Goal: Find specific page/section: Find specific page/section

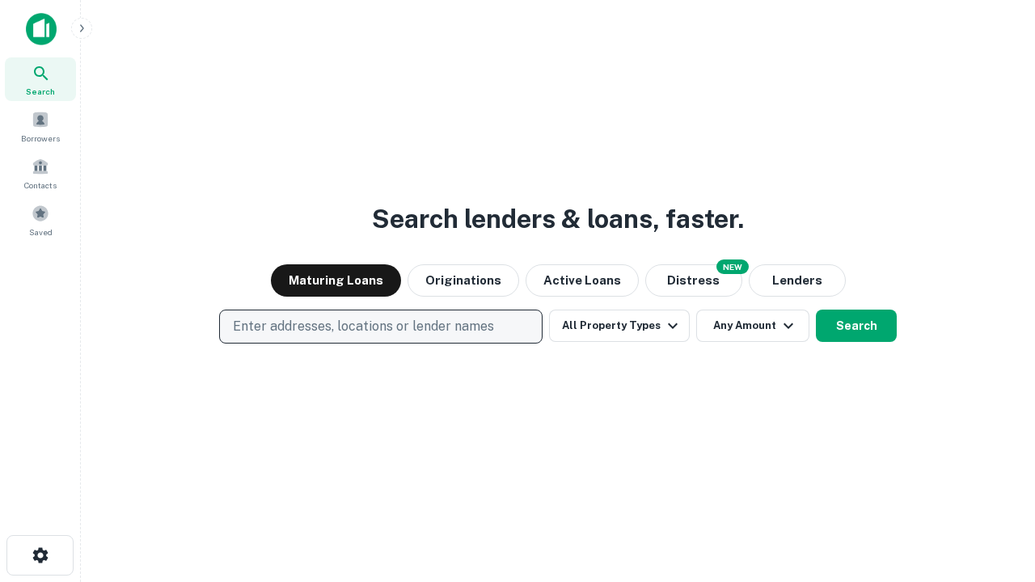
click at [380, 327] on p "Enter addresses, locations or lender names" at bounding box center [363, 326] width 261 height 19
type input "**********"
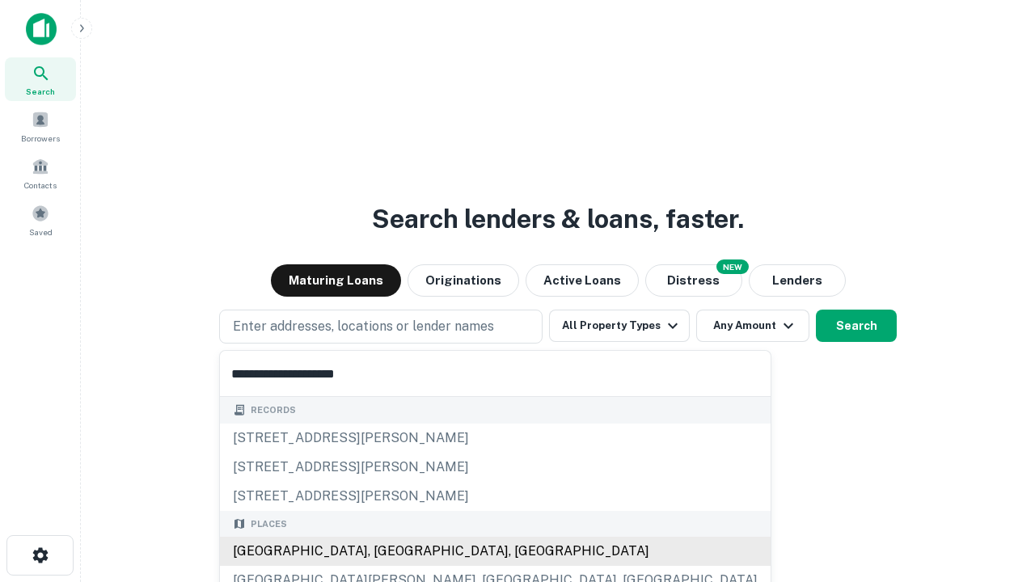
click at [387, 551] on div "[GEOGRAPHIC_DATA], [GEOGRAPHIC_DATA], [GEOGRAPHIC_DATA]" at bounding box center [495, 551] width 551 height 29
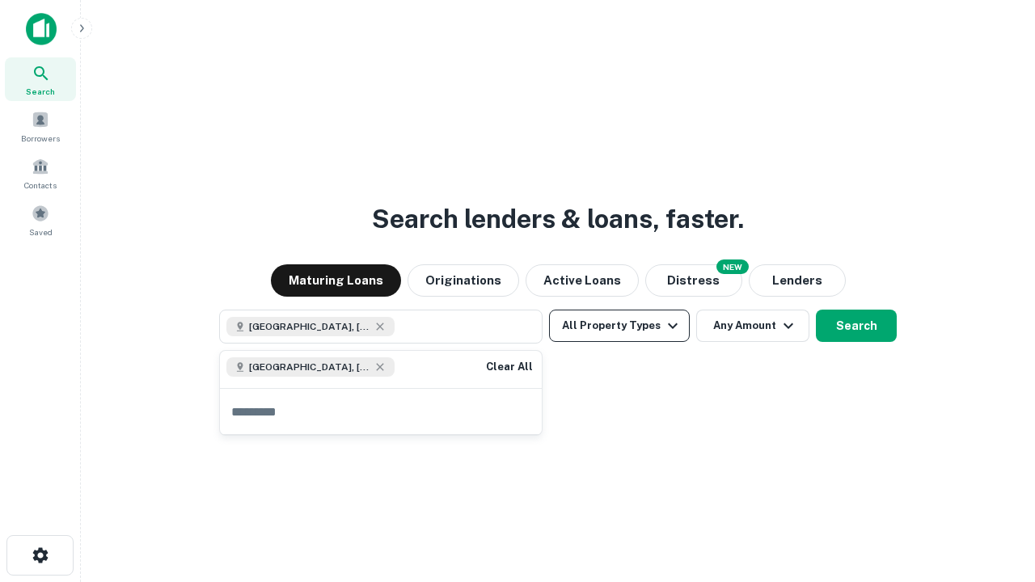
click at [619, 326] on button "All Property Types" at bounding box center [619, 326] width 141 height 32
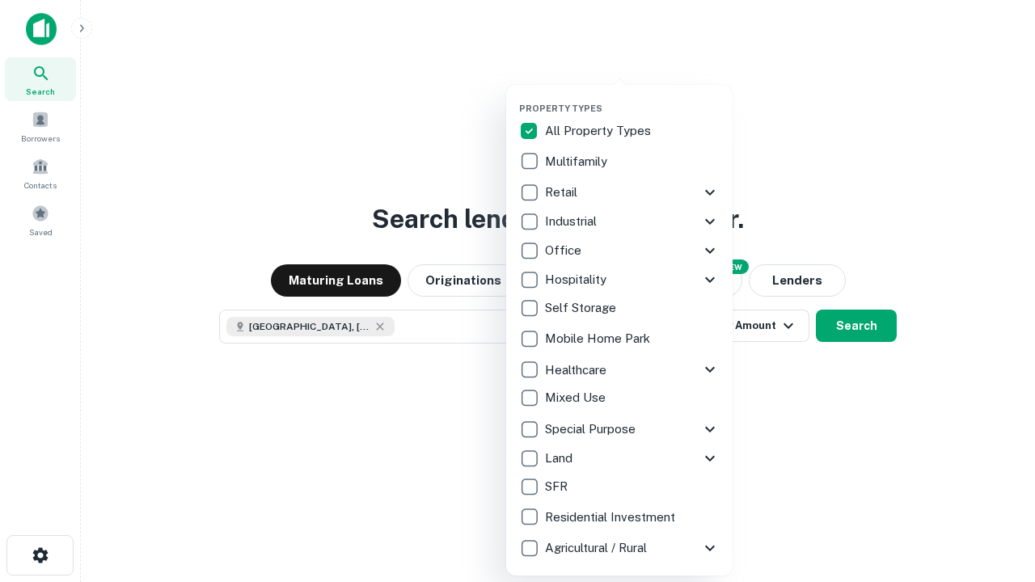
click at [632, 98] on button "button" at bounding box center [632, 98] width 226 height 1
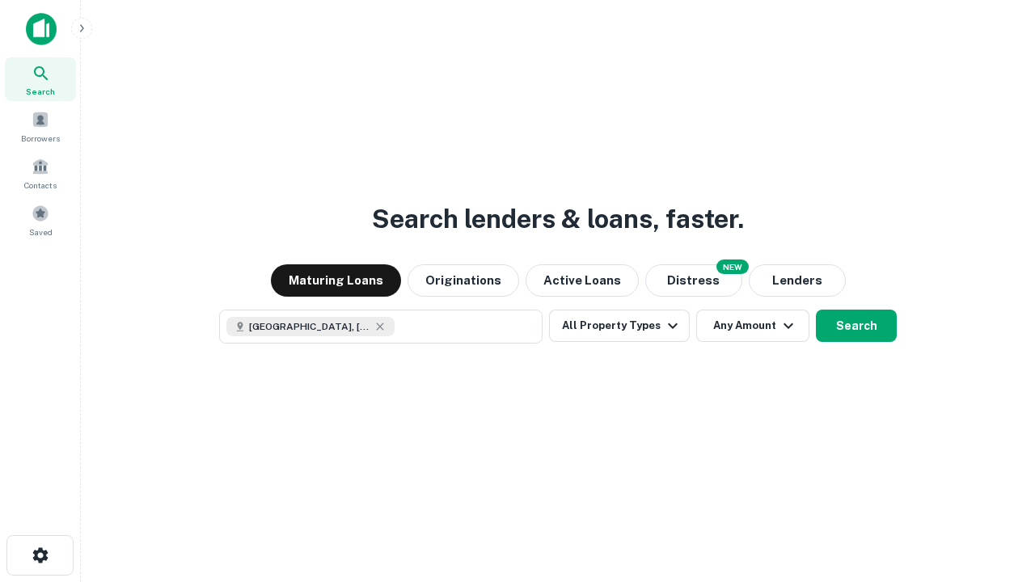
scroll to position [26, 0]
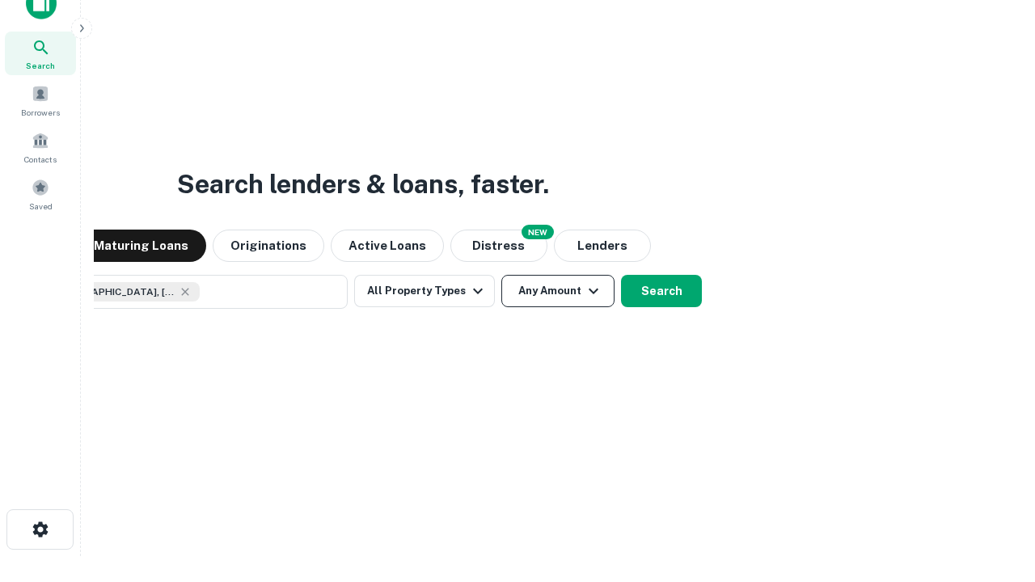
click at [501, 275] on button "Any Amount" at bounding box center [557, 291] width 113 height 32
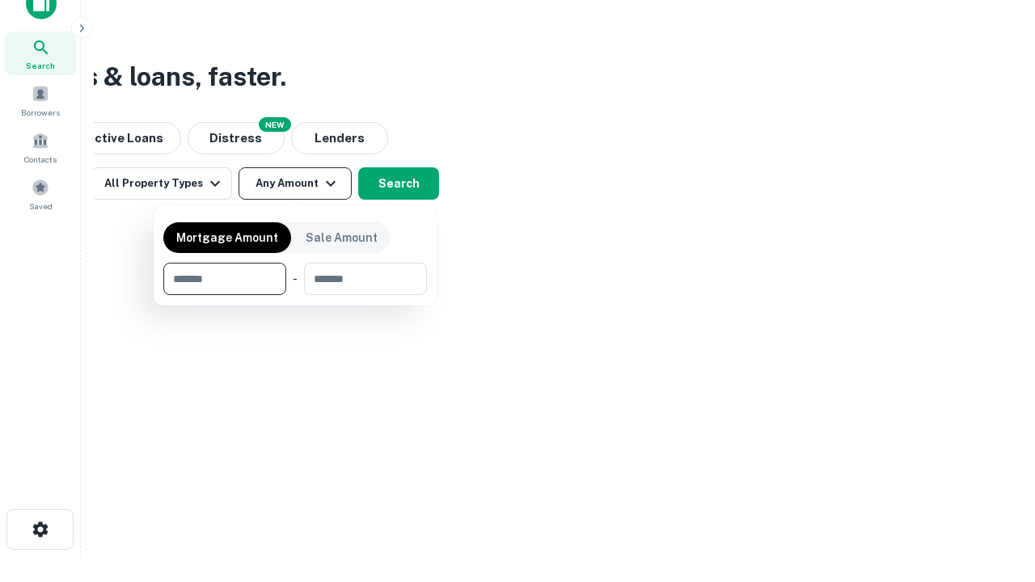
type input "*******"
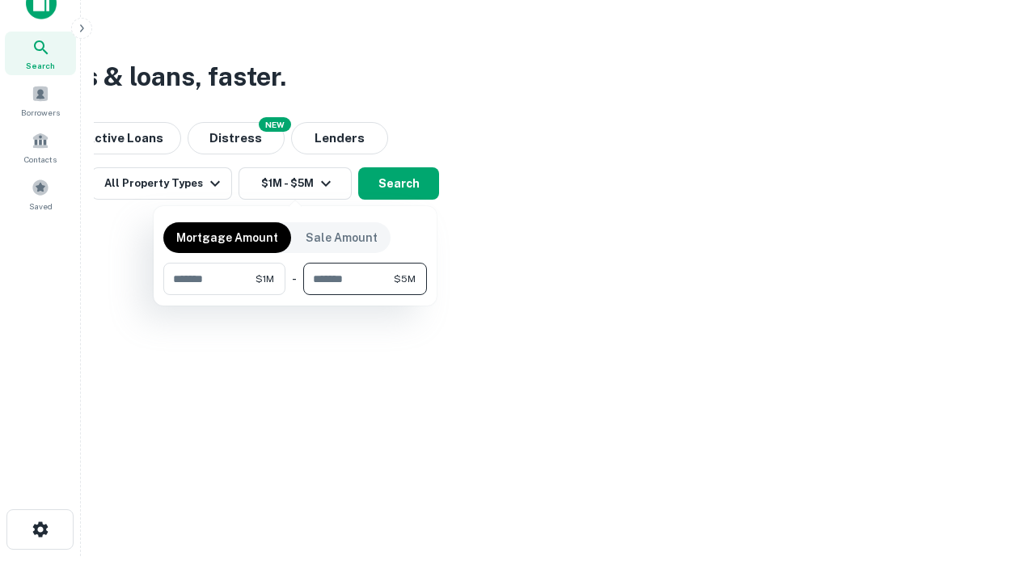
type input "*******"
click at [295, 295] on button "button" at bounding box center [295, 295] width 264 height 1
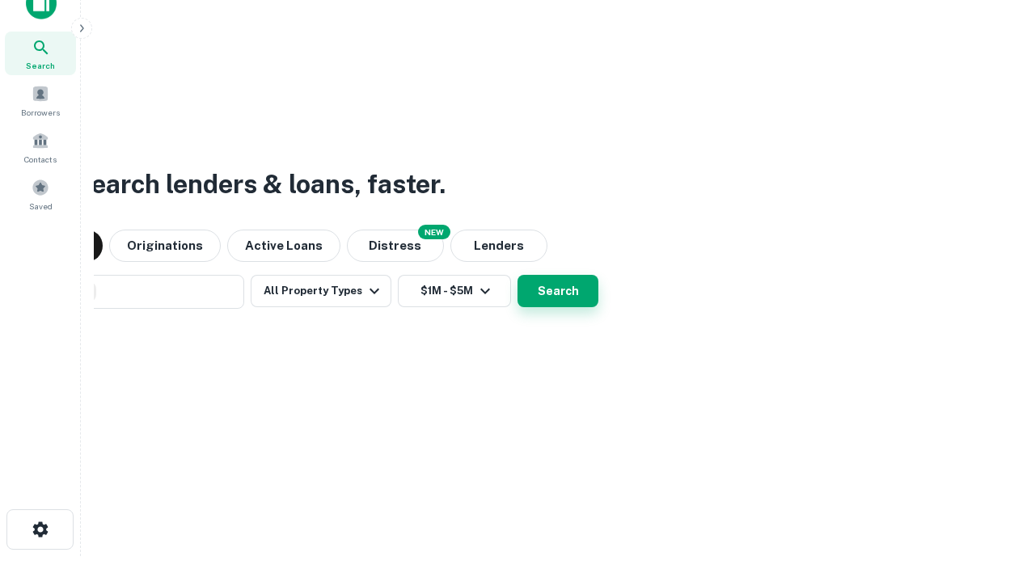
click at [518, 275] on button "Search" at bounding box center [558, 291] width 81 height 32
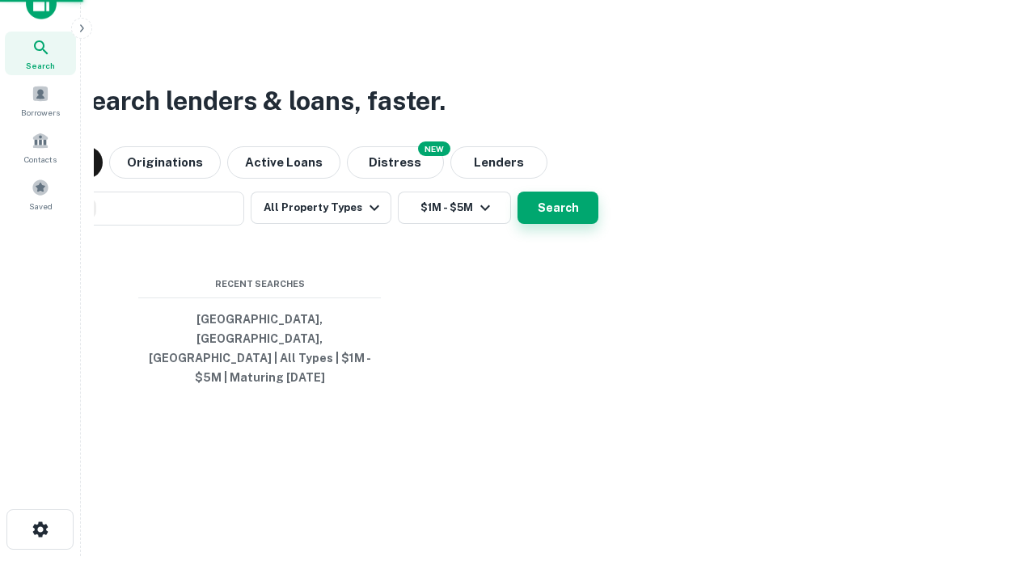
scroll to position [53, 458]
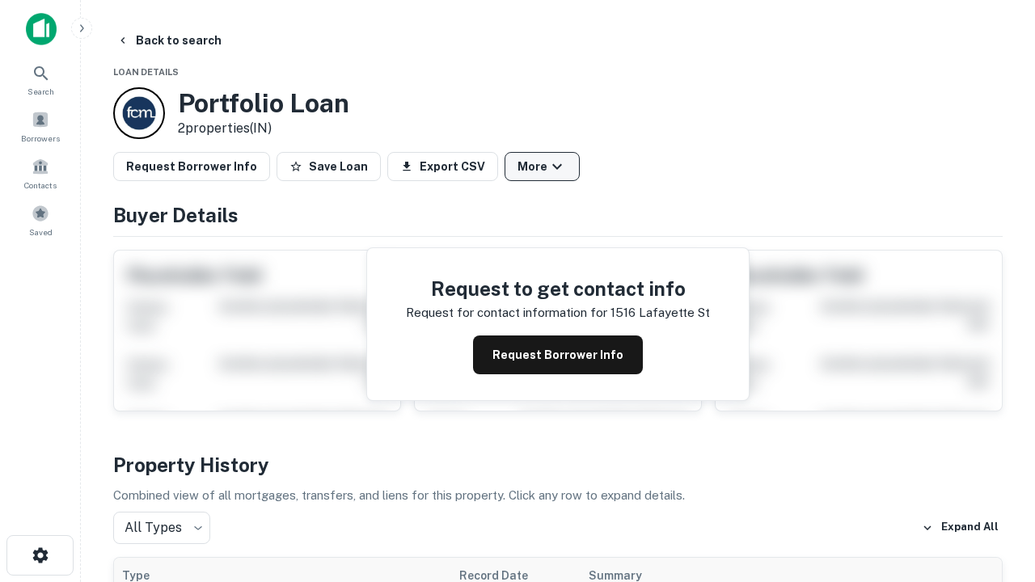
click at [542, 167] on button "More" at bounding box center [542, 166] width 75 height 29
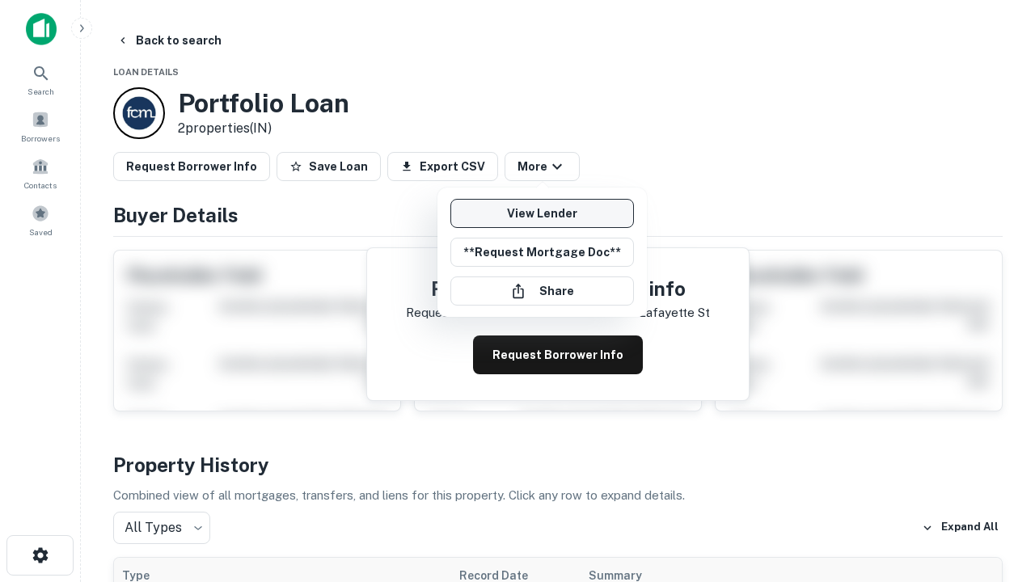
click at [542, 213] on link "View Lender" at bounding box center [542, 213] width 184 height 29
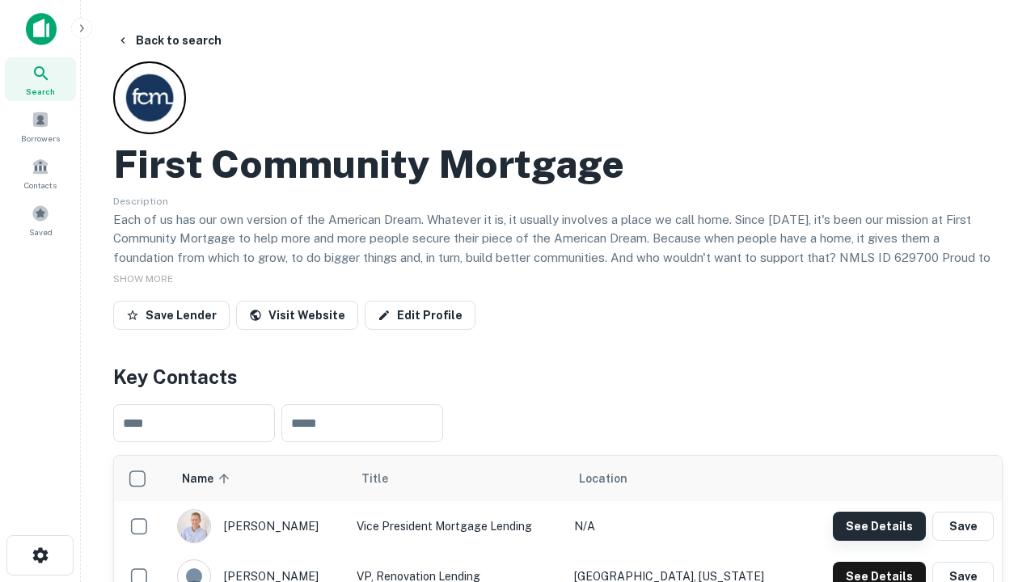
click at [879, 526] on button "See Details" at bounding box center [879, 526] width 93 height 29
click at [40, 556] on icon "button" at bounding box center [40, 555] width 19 height 19
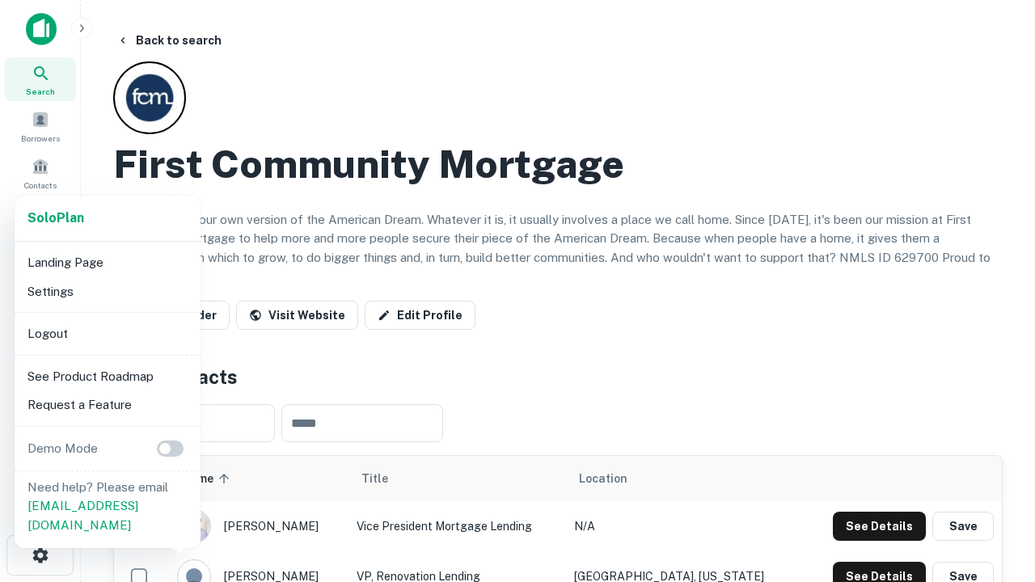
click at [107, 333] on li "Logout" at bounding box center [107, 333] width 173 height 29
